Goal: Feedback & Contribution: Leave review/rating

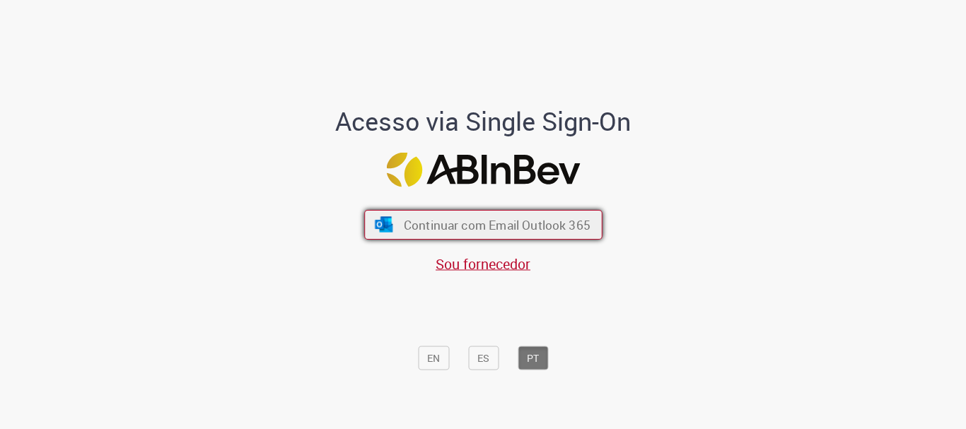
click at [494, 222] on span "Continuar com Email Outlook 365" at bounding box center [496, 225] width 187 height 16
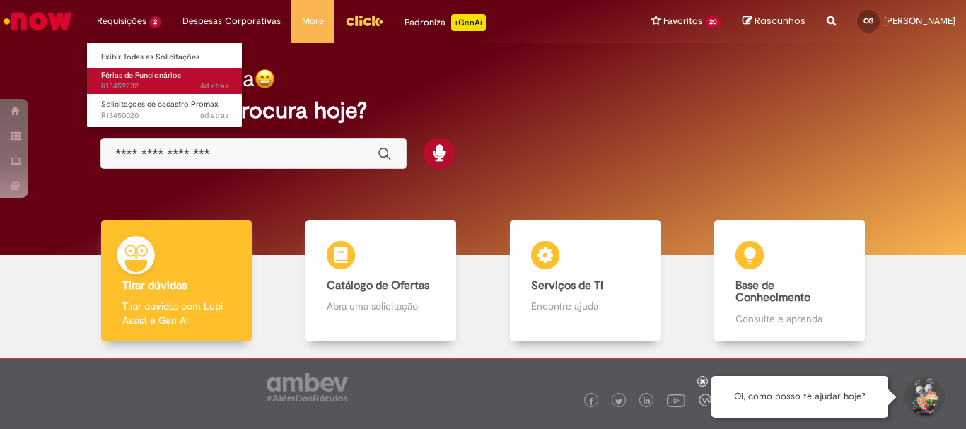
click at [154, 88] on span "4d atrás 4 dias atrás R13459232" at bounding box center [164, 86] width 127 height 11
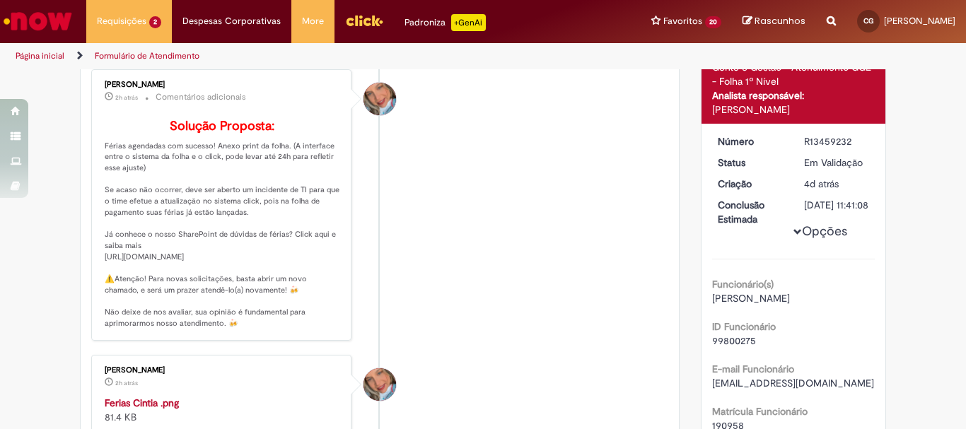
scroll to position [424, 0]
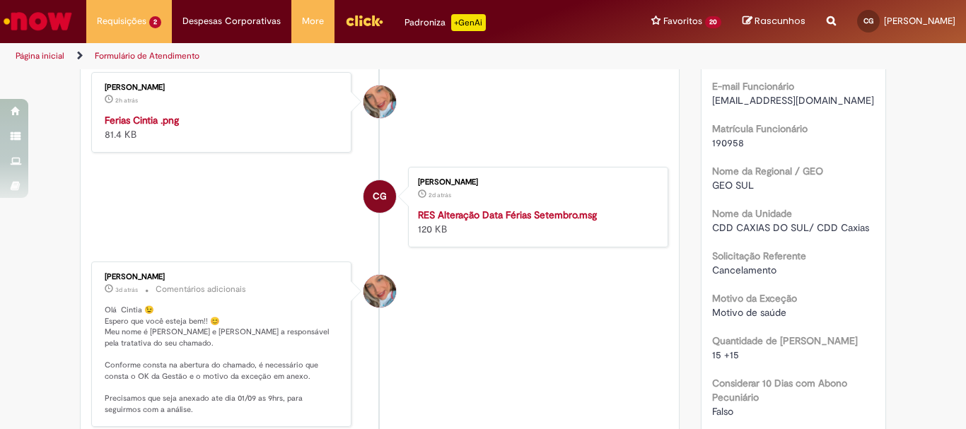
click at [208, 113] on img "Histórico de tíquete" at bounding box center [223, 113] width 236 height 0
click at [531, 146] on li "Jacqueline Andrade Galani 2h atrás 2 horas atrás Ferias Cintia .png 81.4 KB" at bounding box center [379, 112] width 577 height 81
click at [552, 153] on li "Jacqueline Andrade Galani 2h atrás 2 horas atrás Ferias Cintia .png 81.4 KB" at bounding box center [379, 112] width 577 height 81
click at [214, 113] on img "Histórico de tíquete" at bounding box center [223, 113] width 236 height 0
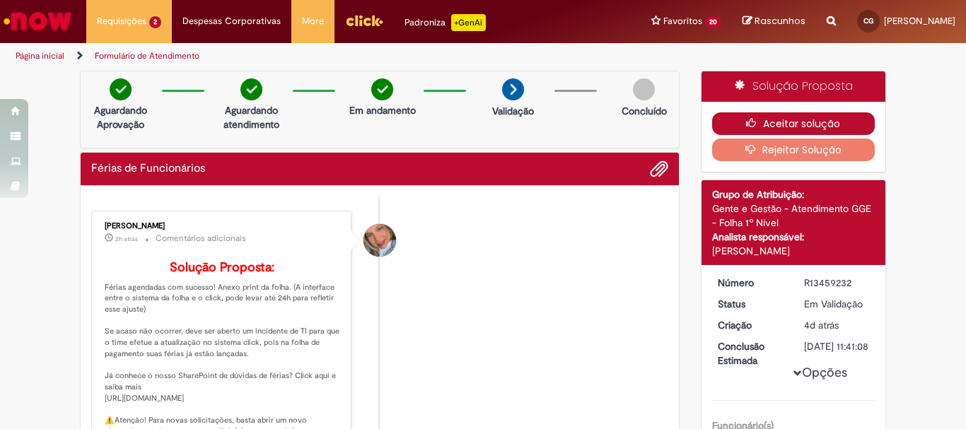
click at [787, 122] on button "Aceitar solução" at bounding box center [793, 123] width 163 height 23
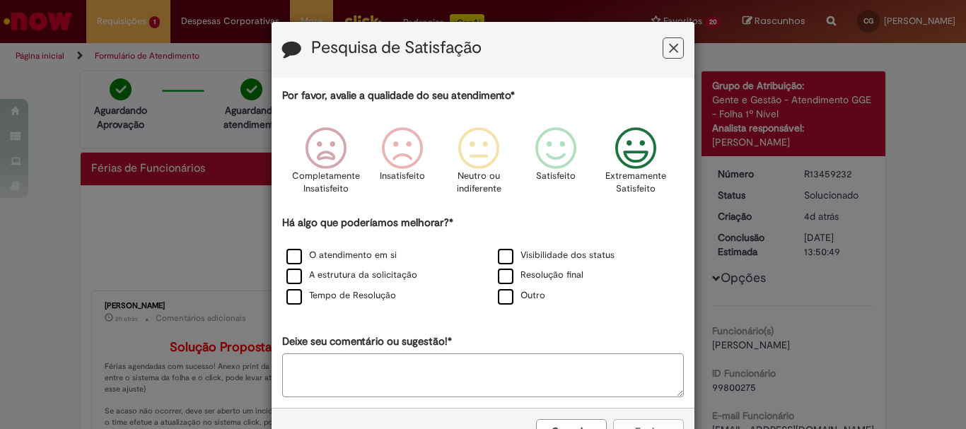
click at [634, 151] on icon "Feedback" at bounding box center [636, 148] width 53 height 42
click at [289, 255] on label "O atendimento em si" at bounding box center [341, 255] width 110 height 13
click at [646, 423] on button "Enviar" at bounding box center [648, 431] width 71 height 24
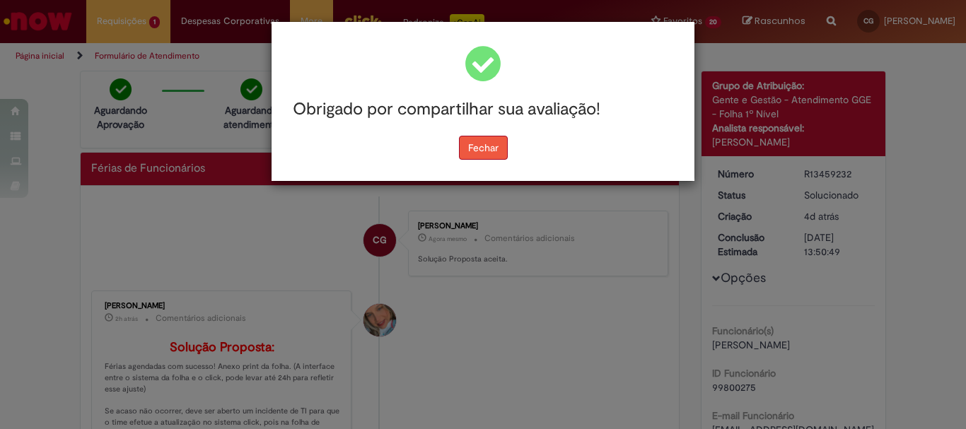
click at [481, 141] on button "Fechar" at bounding box center [483, 148] width 49 height 24
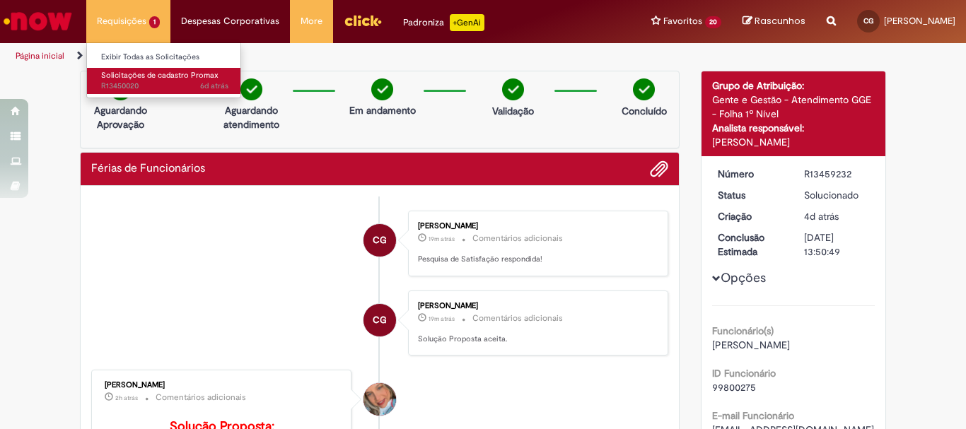
click at [154, 77] on span "Solicitações de cadastro Promax" at bounding box center [159, 75] width 117 height 11
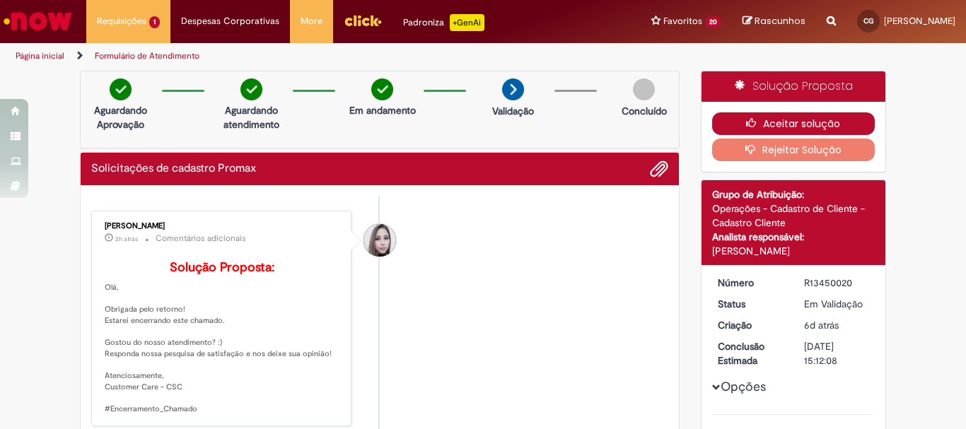
click at [772, 116] on button "Aceitar solução" at bounding box center [793, 123] width 163 height 23
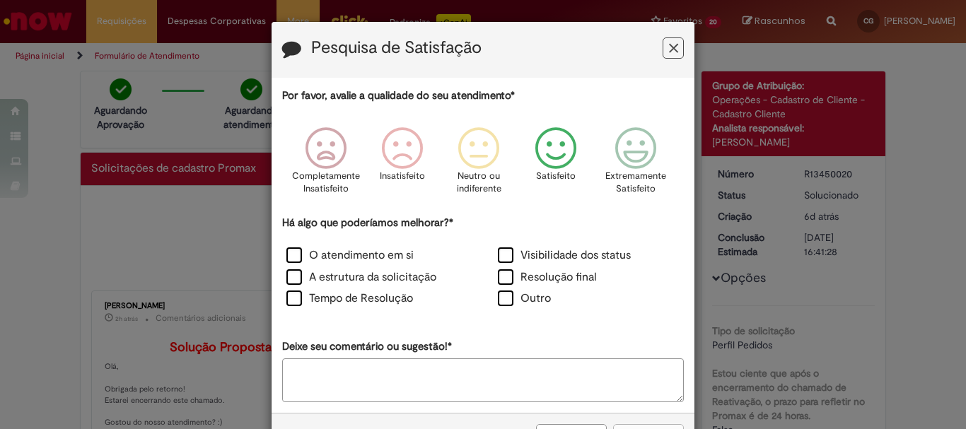
click at [611, 158] on icon "Feedback" at bounding box center [636, 148] width 53 height 42
click at [649, 147] on icon "Feedback" at bounding box center [636, 148] width 53 height 42
click at [279, 255] on div "O atendimento em si" at bounding box center [377, 257] width 209 height 19
click at [291, 257] on label "O atendimento em si" at bounding box center [349, 256] width 127 height 16
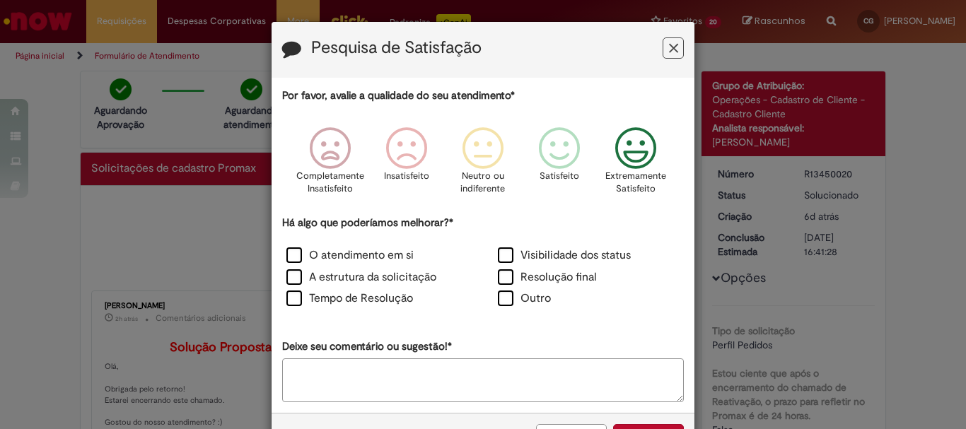
scroll to position [52, 0]
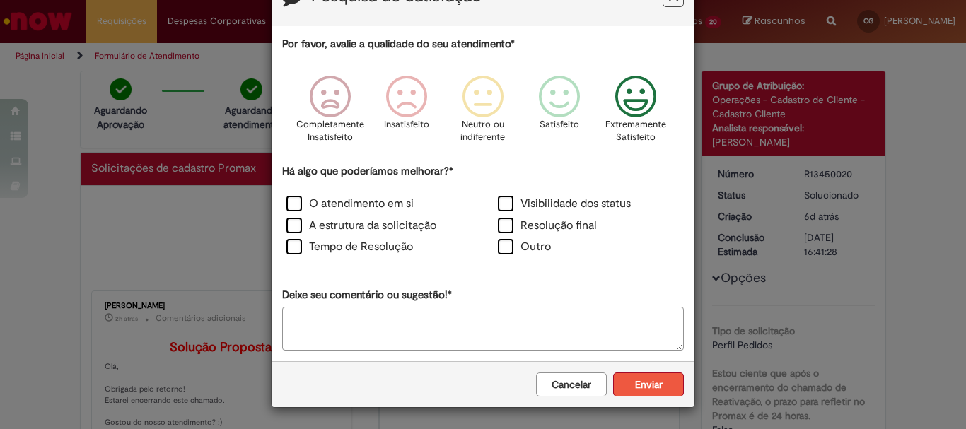
click at [656, 391] on button "Enviar" at bounding box center [648, 385] width 71 height 24
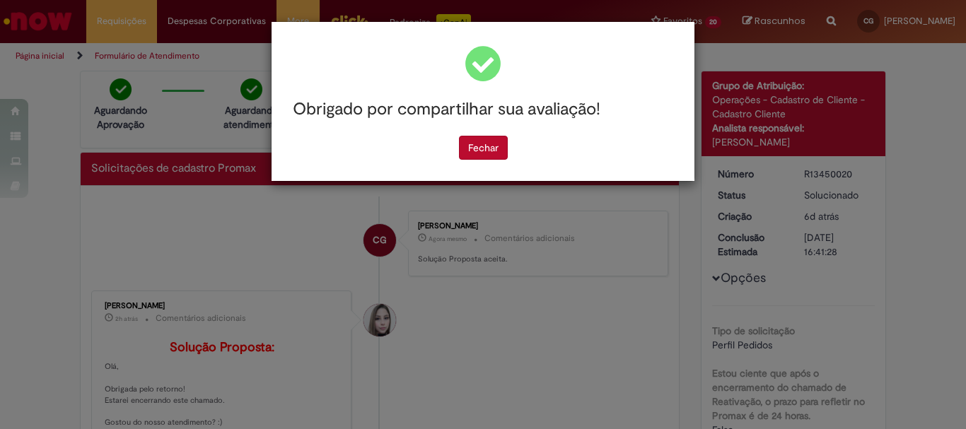
scroll to position [0, 0]
click at [490, 145] on button "Fechar" at bounding box center [483, 148] width 49 height 24
